Goal: Information Seeking & Learning: Learn about a topic

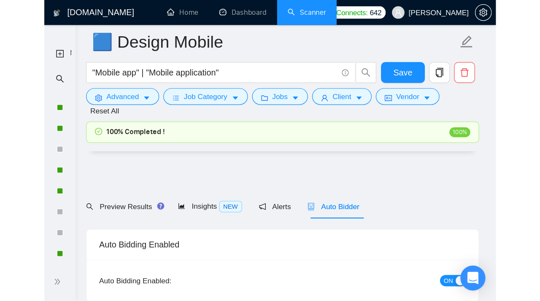
scroll to position [1020, 0]
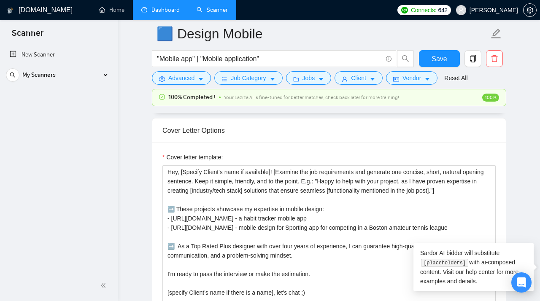
click at [161, 9] on link "Dashboard" at bounding box center [160, 9] width 38 height 7
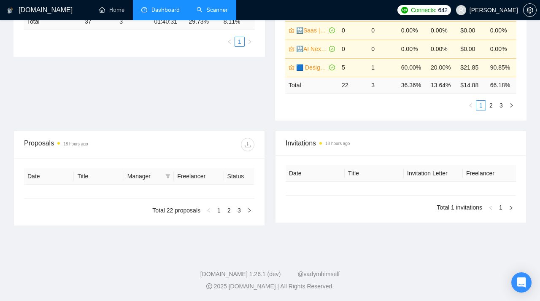
type input "[DATE]"
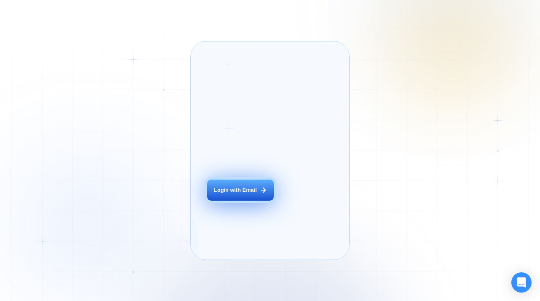
click at [231, 201] on button "Login with Email" at bounding box center [240, 190] width 67 height 21
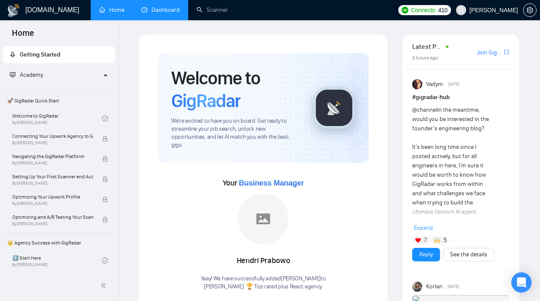
click at [170, 13] on link "Dashboard" at bounding box center [160, 9] width 38 height 7
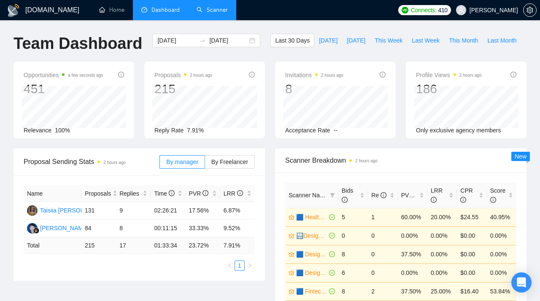
click at [208, 12] on link "Scanner" at bounding box center [212, 9] width 31 height 7
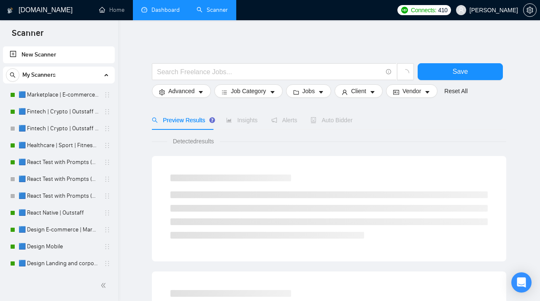
click at [161, 6] on link "Dashboard" at bounding box center [160, 9] width 38 height 7
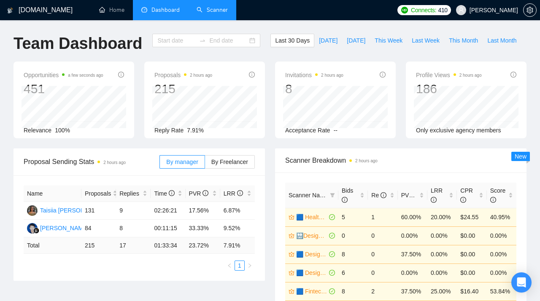
type input "[DATE]"
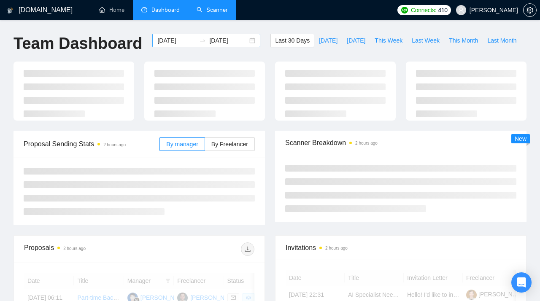
click at [242, 42] on div "2025-09-14 2025-10-14" at bounding box center [206, 40] width 108 height 13
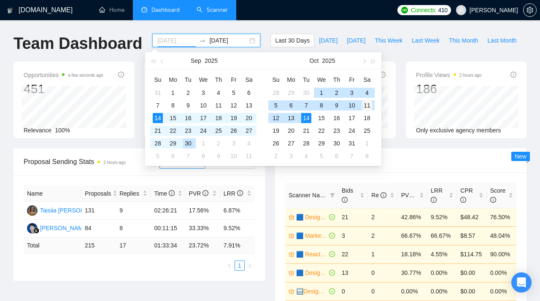
type input "2025-10-11"
click at [366, 107] on div "11" at bounding box center [367, 105] width 10 height 10
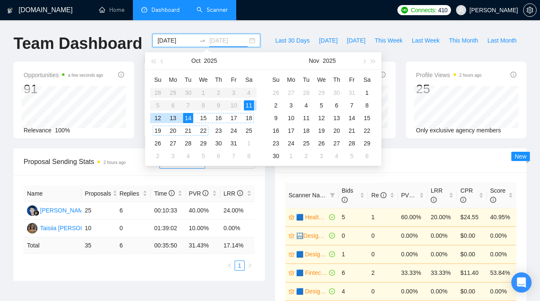
type input "[DATE]"
click at [188, 115] on div "14" at bounding box center [188, 118] width 10 height 10
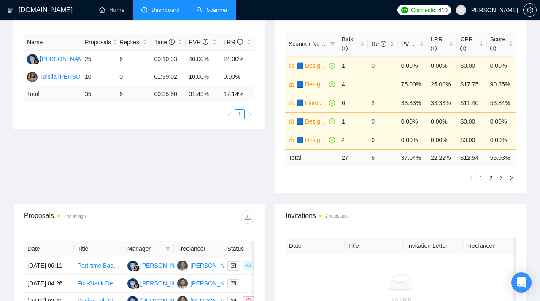
scroll to position [162, 0]
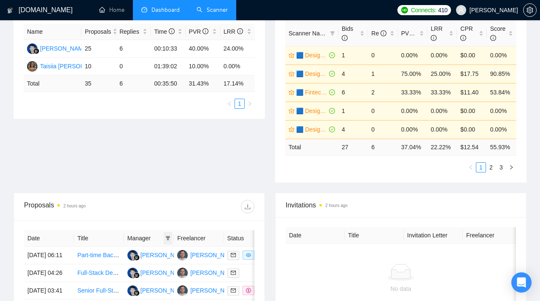
click at [171, 237] on span at bounding box center [168, 238] width 8 height 13
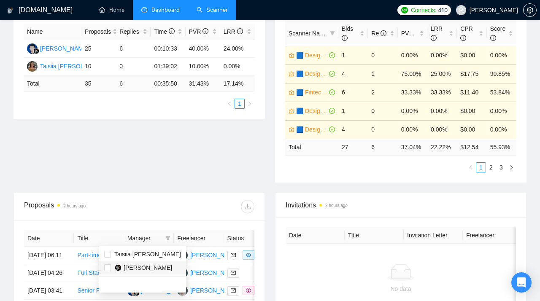
click at [125, 267] on span "[PERSON_NAME]" at bounding box center [148, 267] width 49 height 7
checkbox input "true"
click at [181, 145] on div "Proposal Sending Stats 2 hours ago By manager By Freelancer Name Proposals Repl…" at bounding box center [269, 90] width 523 height 206
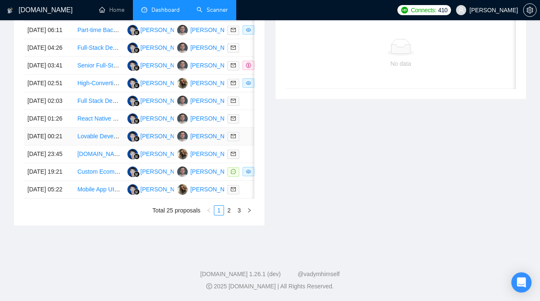
scroll to position [438, 0]
click at [230, 215] on link "2" at bounding box center [228, 210] width 9 height 9
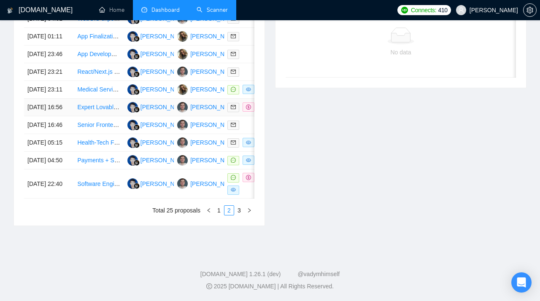
scroll to position [451, 0]
click at [238, 215] on link "3" at bounding box center [238, 210] width 9 height 9
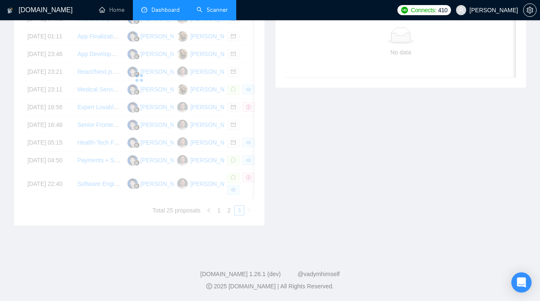
scroll to position [339, 0]
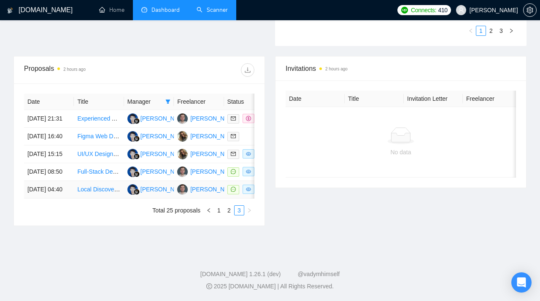
click at [100, 186] on link "Local Discovery Platform (Laravel + Nuxt.js)" at bounding box center [134, 189] width 115 height 7
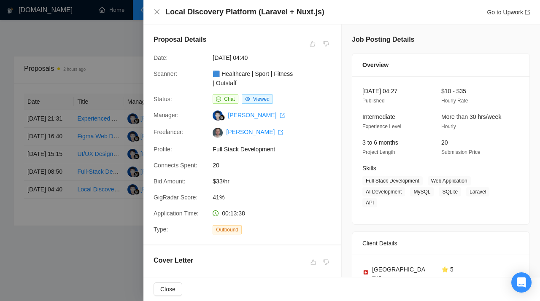
click at [84, 172] on div at bounding box center [270, 150] width 540 height 301
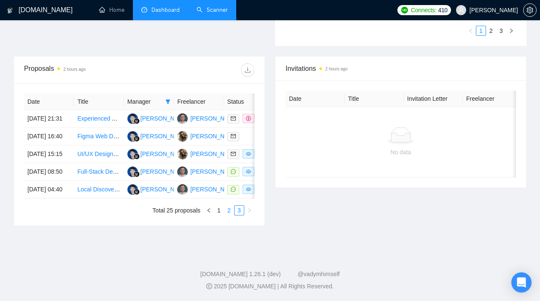
click at [227, 210] on link "2" at bounding box center [228, 210] width 9 height 9
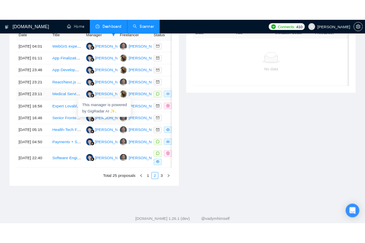
scroll to position [379, 0]
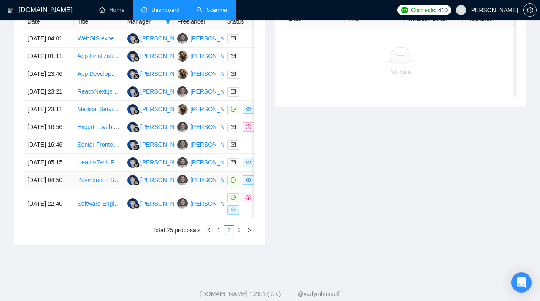
click at [98, 183] on link "Payments + Shipping Integrations (Marketplace)" at bounding box center [140, 180] width 126 height 7
